Goal: Task Accomplishment & Management: Complete application form

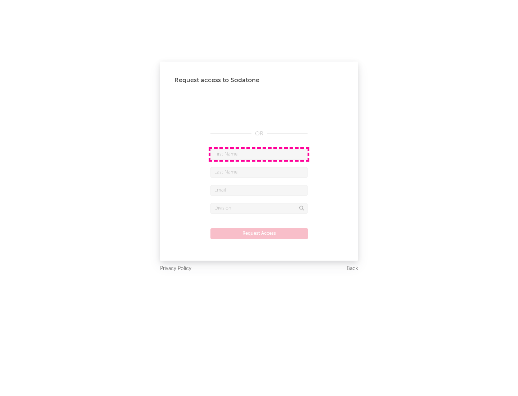
click at [259, 154] on input "text" at bounding box center [259, 154] width 97 height 11
type input "[PERSON_NAME]"
click at [259, 172] on input "text" at bounding box center [259, 172] width 97 height 11
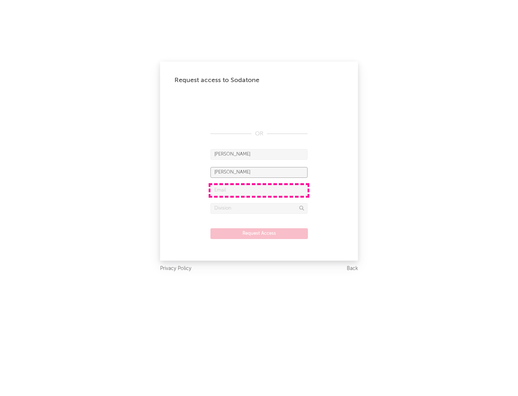
type input "[PERSON_NAME]"
click at [259, 190] on input "text" at bounding box center [259, 190] width 97 height 11
type input "[EMAIL_ADDRESS][DOMAIN_NAME]"
click at [259, 208] on input "text" at bounding box center [259, 208] width 97 height 11
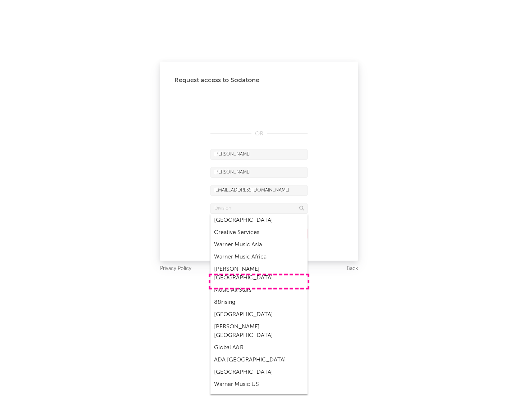
click at [259, 284] on div "Music All Stars" at bounding box center [259, 290] width 97 height 12
type input "Music All Stars"
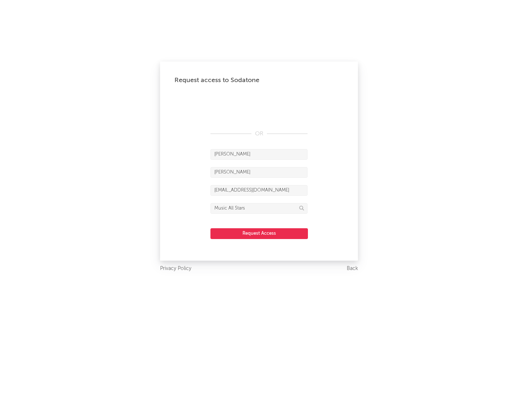
click at [259, 233] on button "Request Access" at bounding box center [260, 233] width 98 height 11
